Goal: Navigation & Orientation: Find specific page/section

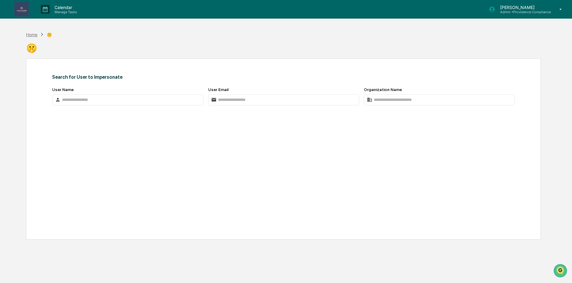
click at [34, 33] on div "Home" at bounding box center [31, 34] width 11 height 5
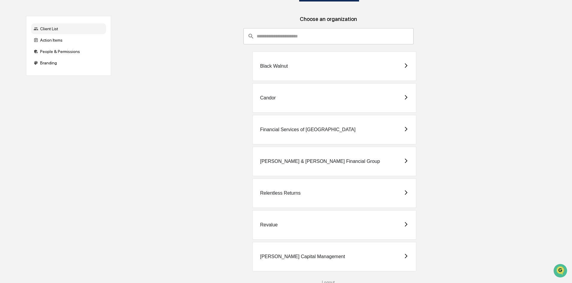
scroll to position [39, 0]
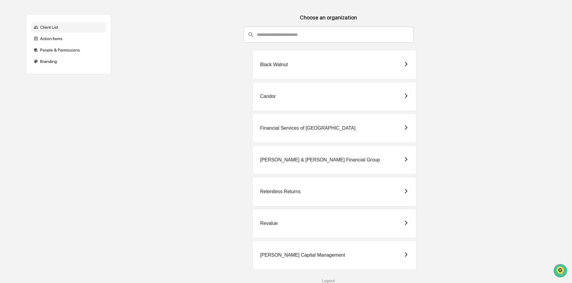
click at [316, 254] on div "[PERSON_NAME] Capital Management" at bounding box center [302, 255] width 85 height 5
